Goal: Find contact information: Find contact information

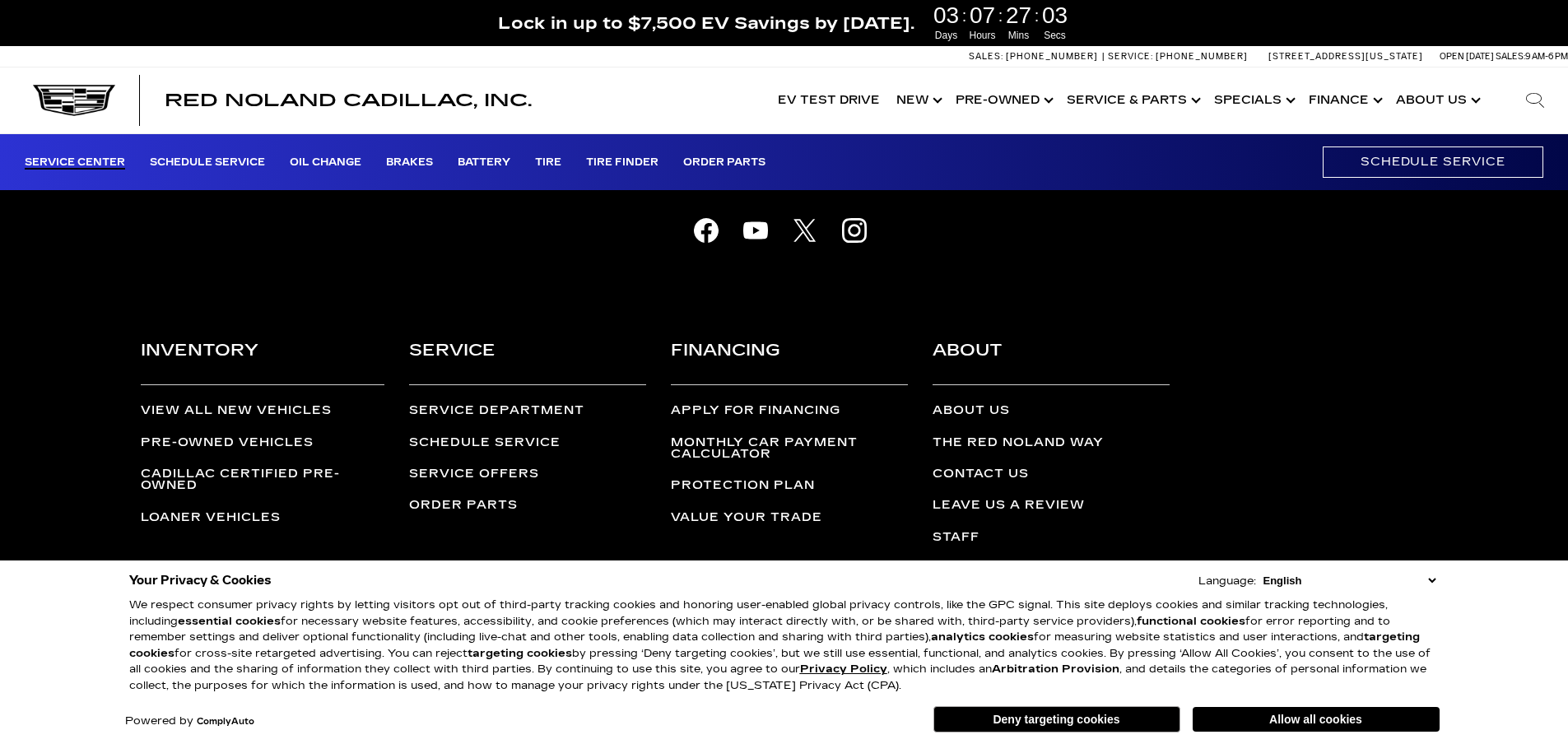
scroll to position [4499, 0]
click at [1234, 727] on button "Allow all cookies" at bounding box center [1317, 719] width 247 height 25
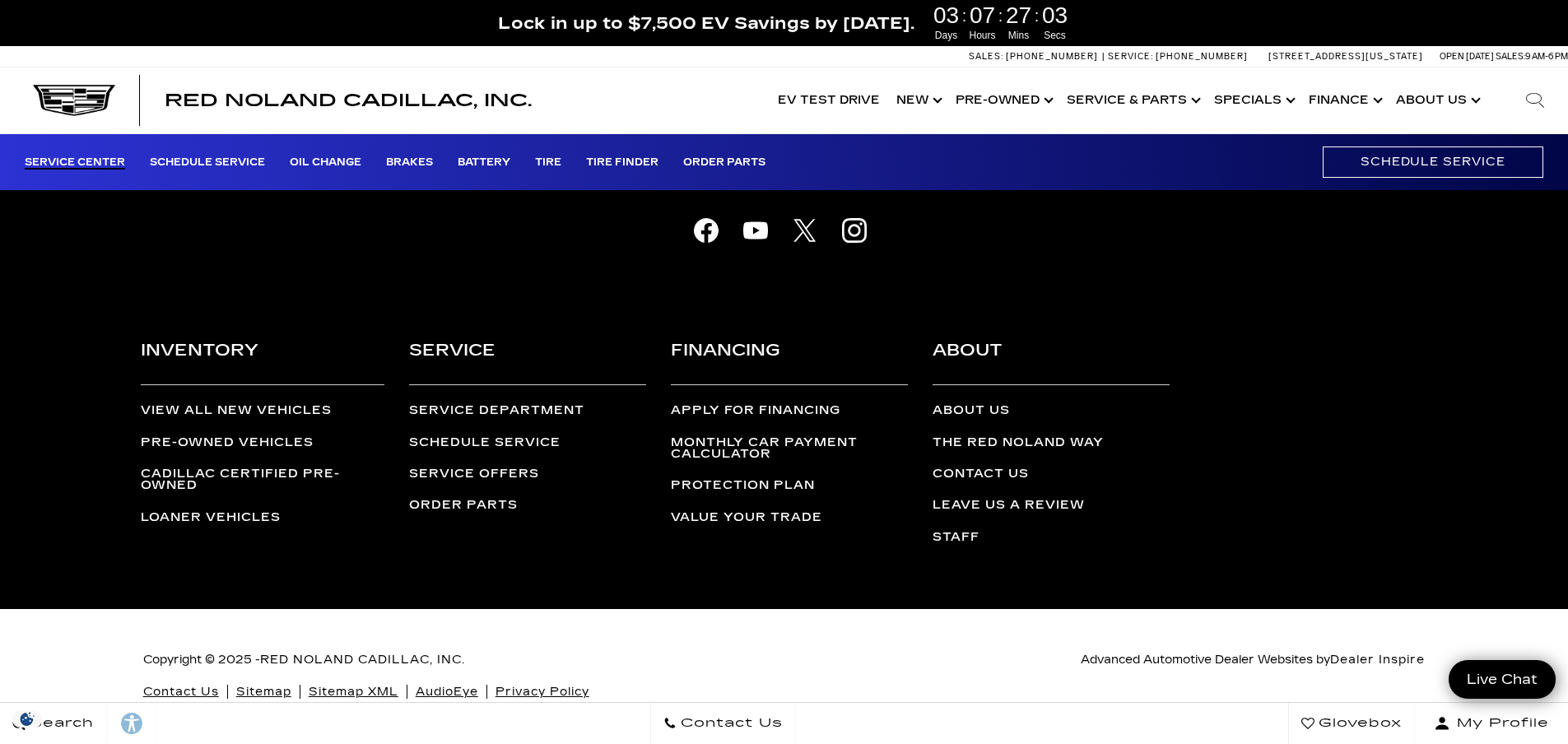
scroll to position [0, 0]
click at [179, 685] on link "Contact Us" at bounding box center [181, 692] width 75 height 14
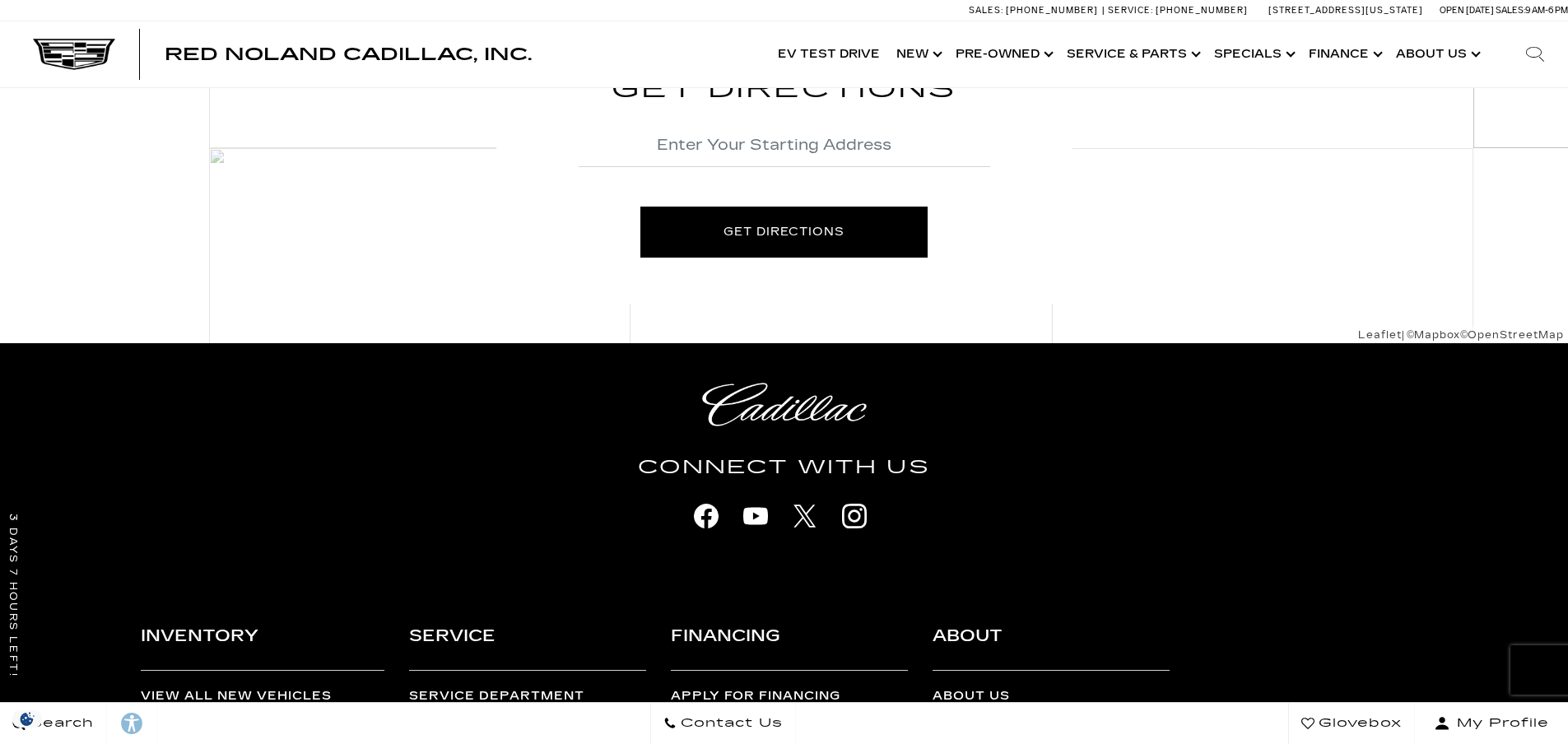
scroll to position [823, 0]
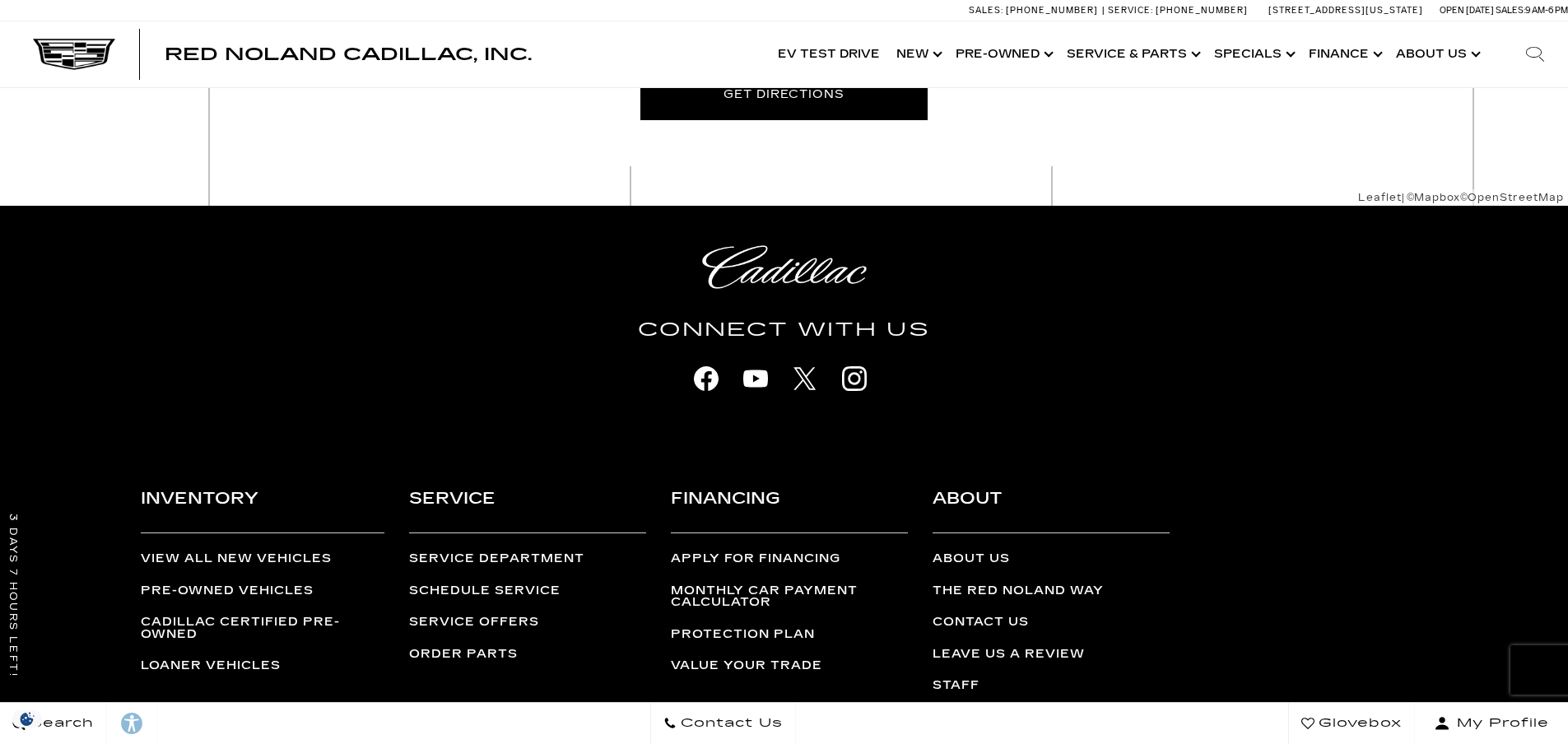
click at [706, 391] on icon "facebook" at bounding box center [707, 379] width 25 height 25
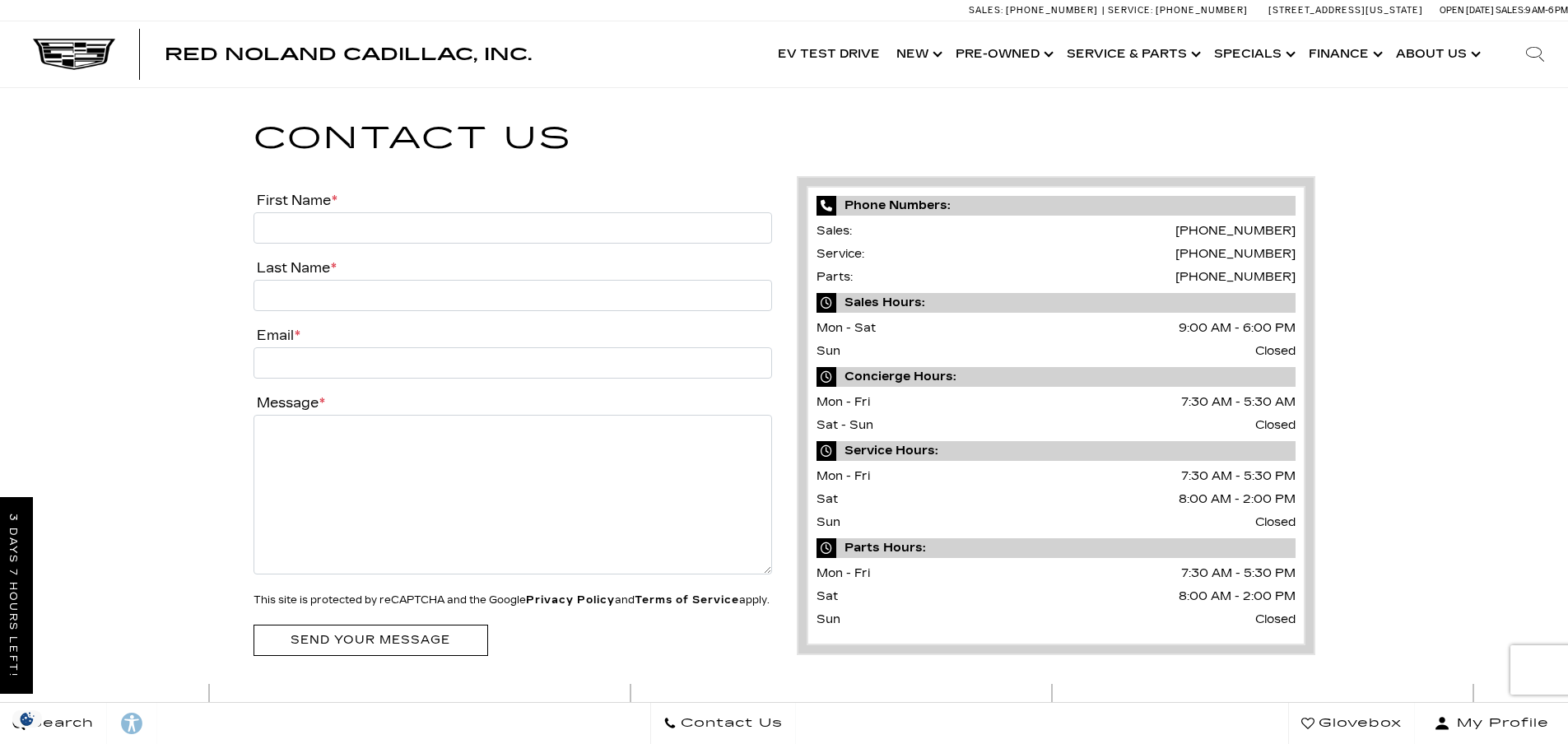
scroll to position [1031, 0]
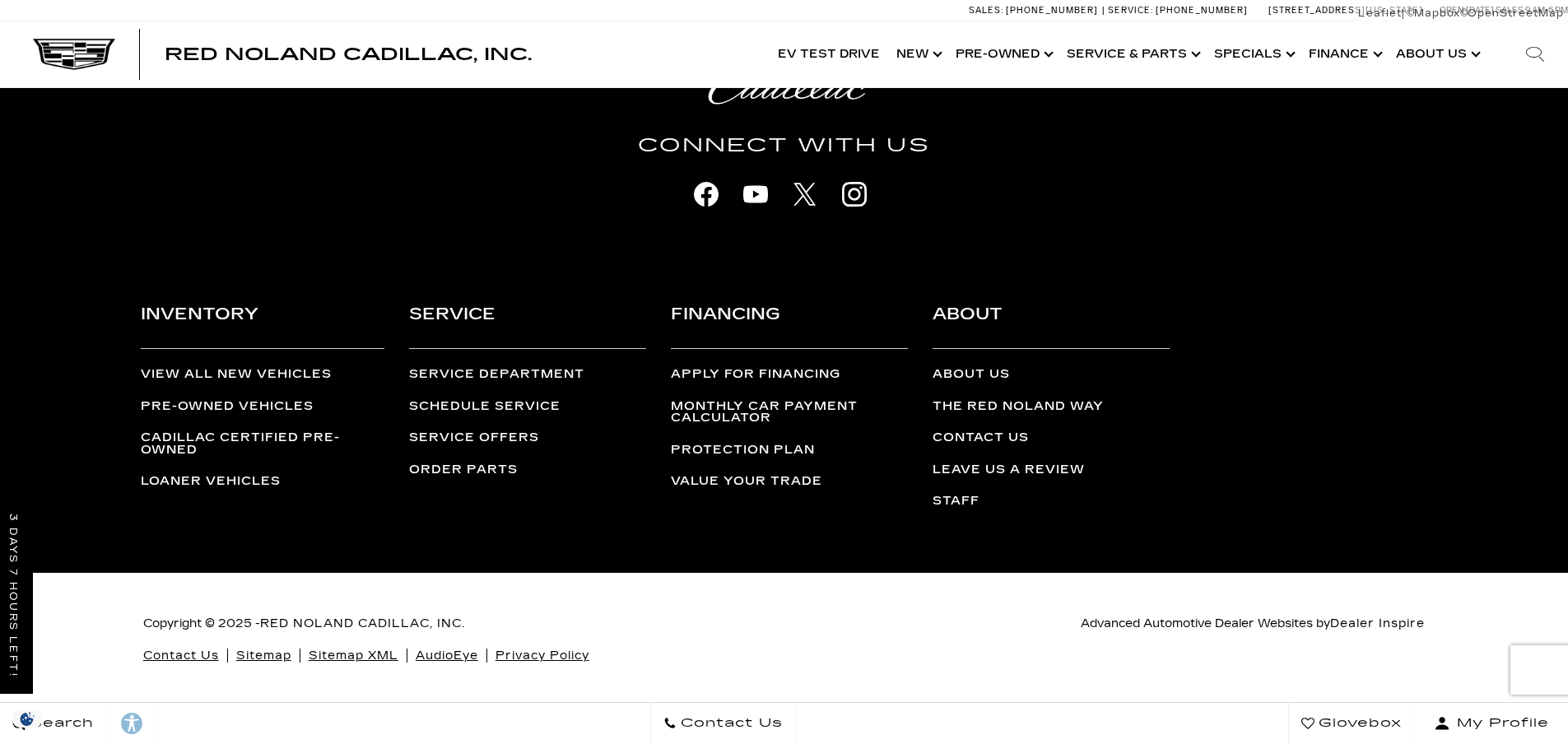
click at [704, 192] on icon "facebook" at bounding box center [707, 194] width 25 height 25
